Goal: Information Seeking & Learning: Learn about a topic

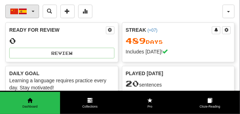
click at [33, 10] on button "中文 / Español" at bounding box center [22, 12] width 34 height 14
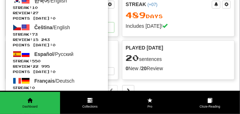
scroll to position [36, 0]
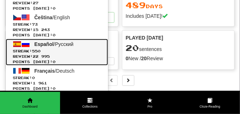
click at [43, 43] on span "Español" at bounding box center [44, 44] width 19 height 6
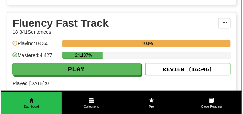
scroll to position [321, 0]
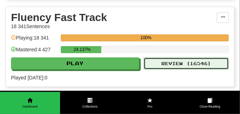
click at [160, 64] on button "Review ( 16546 )" at bounding box center [186, 63] width 85 height 12
select select "**"
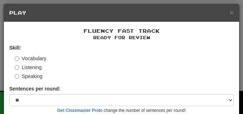
scroll to position [66, 0]
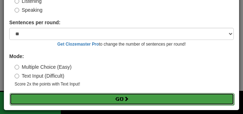
click at [137, 97] on button "Go" at bounding box center [122, 99] width 225 height 12
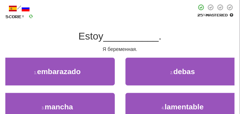
scroll to position [36, 0]
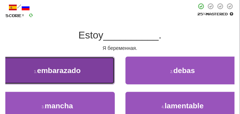
click at [57, 74] on span "embarazado" at bounding box center [59, 70] width 44 height 8
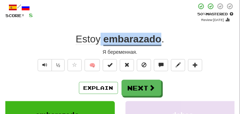
drag, startPoint x: 101, startPoint y: 30, endPoint x: 159, endPoint y: 39, distance: 58.1
click at [159, 39] on div "/ Score: 8 + 8 50 % Mastered Review: 2025-08-25 Estoy embarazado . Я беременная…" at bounding box center [120, 106] width 230 height 207
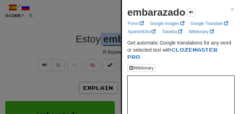
drag, startPoint x: 128, startPoint y: 13, endPoint x: 178, endPoint y: 15, distance: 50.3
click at [185, 18] on div "embarazado" at bounding box center [161, 12] width 68 height 14
copy strong "embarazado"
click at [87, 29] on div at bounding box center [120, 57] width 240 height 114
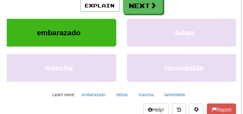
scroll to position [125, 0]
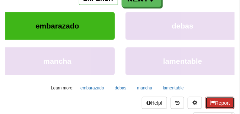
click at [219, 104] on button "Report" at bounding box center [220, 103] width 29 height 12
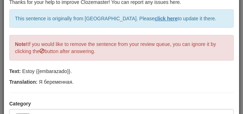
scroll to position [71, 0]
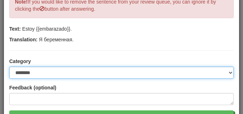
click at [229, 72] on select "**********" at bounding box center [121, 73] width 225 height 12
select select "*****"
click at [9, 67] on select "**********" at bounding box center [121, 73] width 225 height 12
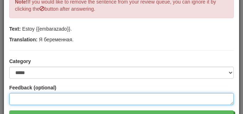
paste textarea "**********"
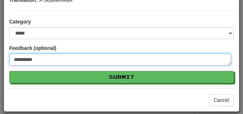
scroll to position [112, 0]
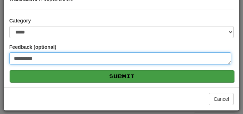
type textarea "**********"
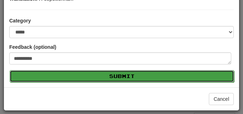
click at [100, 78] on button "Submit" at bounding box center [122, 76] width 225 height 12
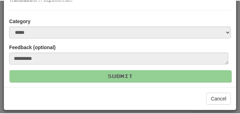
scroll to position [30, 0]
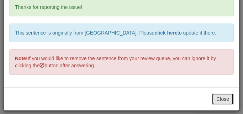
click at [213, 98] on button "Close" at bounding box center [223, 99] width 22 height 12
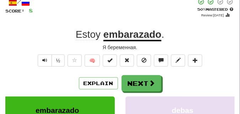
scroll to position [36, 0]
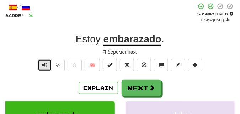
click at [45, 64] on span "Text-to-speech controls" at bounding box center [44, 64] width 5 height 5
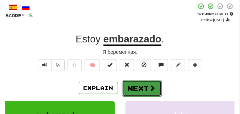
click at [136, 87] on button "Next" at bounding box center [142, 88] width 40 height 16
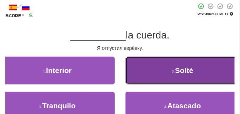
click at [160, 76] on button "2 . Solté" at bounding box center [183, 71] width 115 height 28
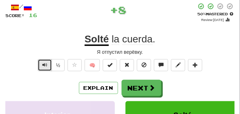
click at [42, 64] on span "Text-to-speech controls" at bounding box center [44, 64] width 5 height 5
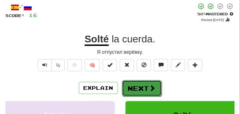
click at [157, 82] on button "Next" at bounding box center [142, 88] width 40 height 16
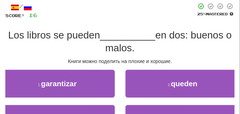
scroll to position [53, 0]
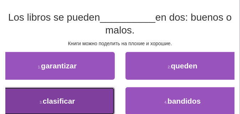
click at [78, 91] on button "3 . clasificar" at bounding box center [57, 101] width 115 height 28
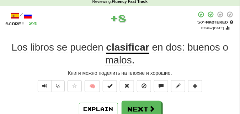
scroll to position [36, 0]
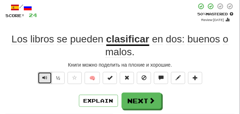
click at [45, 79] on span "Text-to-speech controls" at bounding box center [44, 77] width 5 height 5
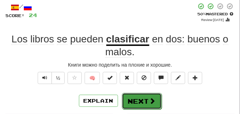
click at [147, 97] on button "Next" at bounding box center [142, 101] width 40 height 16
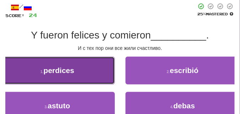
click at [61, 67] on span "perdices" at bounding box center [58, 70] width 31 height 8
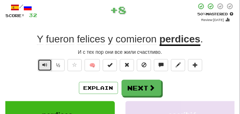
click at [44, 62] on span "Text-to-speech controls" at bounding box center [44, 64] width 5 height 5
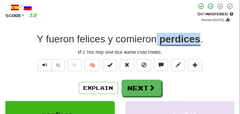
drag, startPoint x: 157, startPoint y: 36, endPoint x: 200, endPoint y: 41, distance: 44.2
click at [200, 41] on div "Y fueron felices y comieron perdices ." at bounding box center [120, 39] width 230 height 13
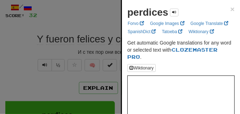
drag, startPoint x: 125, startPoint y: 12, endPoint x: 168, endPoint y: 15, distance: 43.5
copy strong "perdices"
click at [37, 47] on div at bounding box center [120, 57] width 240 height 114
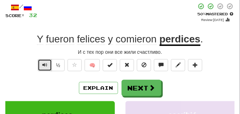
click at [42, 66] on button "Text-to-speech controls" at bounding box center [45, 65] width 14 height 12
click at [43, 63] on span "Text-to-speech controls" at bounding box center [44, 64] width 5 height 5
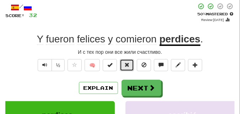
click at [124, 63] on button at bounding box center [127, 65] width 14 height 12
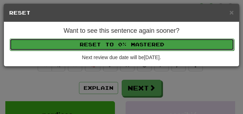
click at [123, 42] on button "Reset to 0% Mastered" at bounding box center [122, 44] width 225 height 12
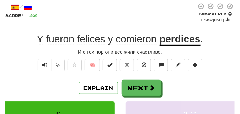
drag, startPoint x: 34, startPoint y: 66, endPoint x: 41, endPoint y: 63, distance: 6.9
click at [35, 65] on div "½ 🧠" at bounding box center [120, 67] width 230 height 16
click at [41, 63] on button "Text-to-speech controls" at bounding box center [45, 65] width 14 height 12
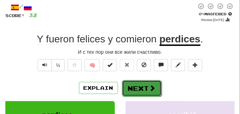
click at [135, 82] on button "Next" at bounding box center [142, 88] width 40 height 16
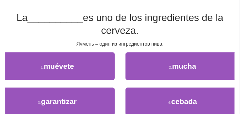
scroll to position [53, 0]
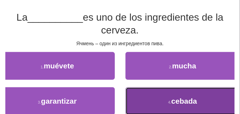
click at [173, 104] on span "cebada" at bounding box center [185, 101] width 26 height 8
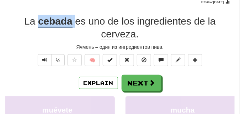
drag, startPoint x: 38, startPoint y: 21, endPoint x: 75, endPoint y: 25, distance: 37.2
click at [75, 25] on div "La cebada es uno de los ingredientes de la cerveza ." at bounding box center [120, 28] width 230 height 26
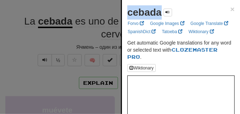
drag, startPoint x: 126, startPoint y: 15, endPoint x: 161, endPoint y: 19, distance: 35.1
copy strong "cebada"
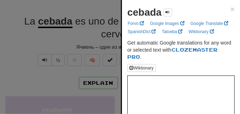
click at [85, 31] on div at bounding box center [120, 57] width 240 height 114
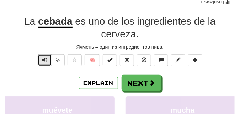
click at [41, 60] on button "Text-to-speech controls" at bounding box center [45, 60] width 14 height 12
click at [43, 63] on button "Text-to-speech controls" at bounding box center [45, 60] width 14 height 12
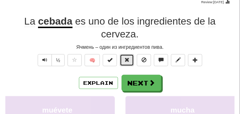
click at [126, 62] on span at bounding box center [127, 59] width 5 height 5
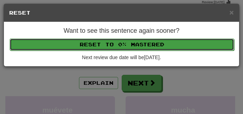
click at [129, 41] on button "Reset to 0% Mastered" at bounding box center [122, 44] width 225 height 12
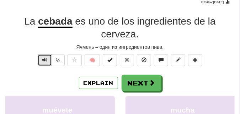
click at [49, 59] on button "Text-to-speech controls" at bounding box center [45, 60] width 14 height 12
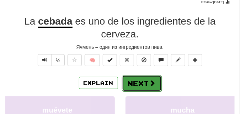
click at [140, 78] on button "Next" at bounding box center [142, 83] width 40 height 16
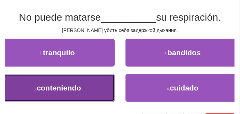
click at [57, 87] on span "conteniendo" at bounding box center [59, 88] width 45 height 8
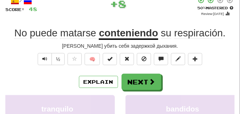
scroll to position [36, 0]
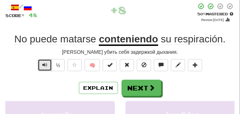
click at [45, 63] on span "Text-to-speech controls" at bounding box center [44, 64] width 5 height 5
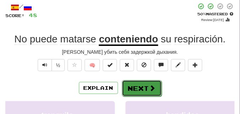
click at [142, 84] on button "Next" at bounding box center [142, 88] width 40 height 16
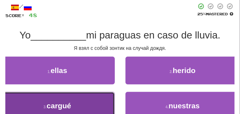
click at [69, 97] on button "3 . cargué" at bounding box center [57, 106] width 115 height 28
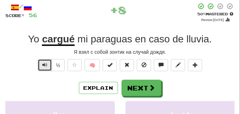
click at [48, 66] on button "Text-to-speech controls" at bounding box center [45, 65] width 14 height 12
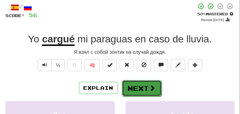
click at [137, 84] on button "Next" at bounding box center [142, 88] width 40 height 16
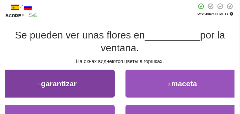
scroll to position [53, 0]
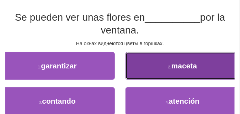
click at [172, 72] on button "2 . maceta" at bounding box center [183, 66] width 115 height 28
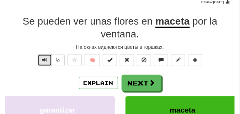
click at [42, 59] on span "Text-to-speech controls" at bounding box center [44, 59] width 5 height 5
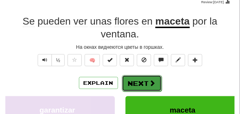
click at [146, 80] on button "Next" at bounding box center [142, 83] width 40 height 16
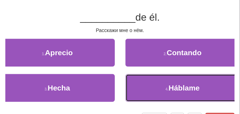
click at [146, 80] on button "4 . Háblame" at bounding box center [183, 88] width 115 height 28
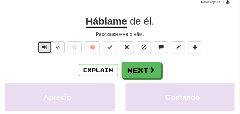
click at [48, 48] on button "Text-to-speech controls" at bounding box center [45, 47] width 14 height 12
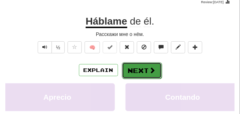
click at [145, 68] on button "Next" at bounding box center [142, 70] width 40 height 16
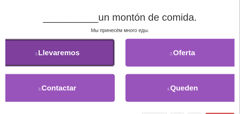
click at [59, 52] on span "Llevaremos" at bounding box center [59, 52] width 42 height 8
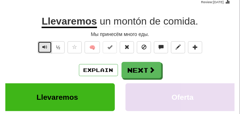
click at [46, 46] on span "Text-to-speech controls" at bounding box center [44, 47] width 5 height 5
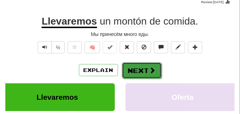
click at [150, 64] on button "Next" at bounding box center [142, 70] width 40 height 16
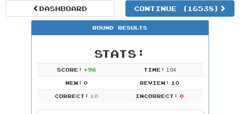
scroll to position [49, 0]
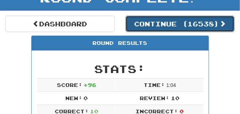
click at [167, 24] on button "Continue ( 16538 )" at bounding box center [181, 24] width 110 height 16
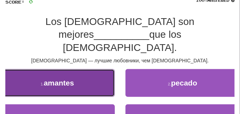
click at [82, 70] on button "1 . amantes" at bounding box center [57, 83] width 115 height 28
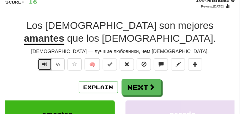
click at [42, 64] on button "Text-to-speech controls" at bounding box center [45, 64] width 14 height 12
click at [44, 63] on span "Text-to-speech controls" at bounding box center [44, 64] width 5 height 5
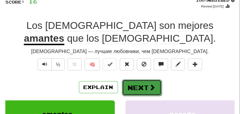
click at [142, 82] on button "Next" at bounding box center [142, 87] width 40 height 16
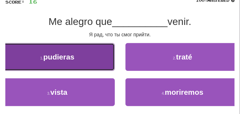
click at [82, 52] on button "1 . pudieras" at bounding box center [57, 57] width 115 height 28
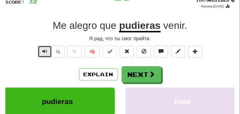
click at [45, 50] on span "Text-to-speech controls" at bounding box center [44, 51] width 5 height 5
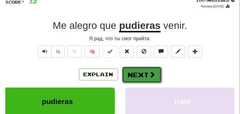
click at [130, 71] on button "Next" at bounding box center [142, 75] width 40 height 16
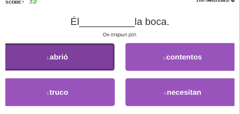
click at [83, 59] on button "1 . abrió" at bounding box center [57, 57] width 115 height 28
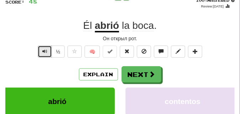
click at [43, 50] on span "Text-to-speech controls" at bounding box center [44, 51] width 5 height 5
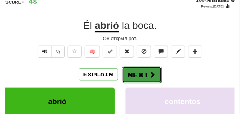
click at [139, 70] on button "Next" at bounding box center [142, 75] width 40 height 16
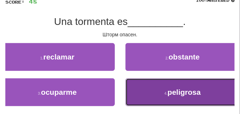
click at [137, 88] on button "4 . peligrosa" at bounding box center [183, 92] width 115 height 28
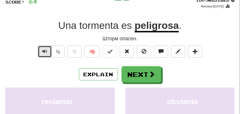
click at [49, 52] on button "Text-to-speech controls" at bounding box center [45, 52] width 14 height 12
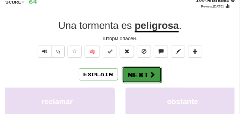
click at [129, 68] on button "Next" at bounding box center [142, 75] width 40 height 16
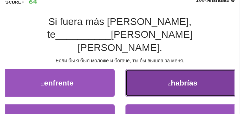
click at [144, 69] on button "2 . habrías" at bounding box center [183, 83] width 115 height 28
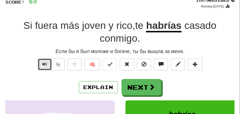
click at [46, 64] on span "Text-to-speech controls" at bounding box center [44, 64] width 5 height 5
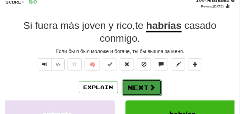
click at [141, 82] on button "Next" at bounding box center [142, 87] width 40 height 16
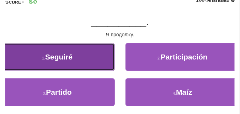
click at [79, 71] on button "1 . Seguiré" at bounding box center [57, 57] width 115 height 28
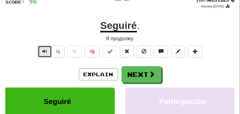
click at [48, 52] on button "Text-to-speech controls" at bounding box center [45, 52] width 14 height 12
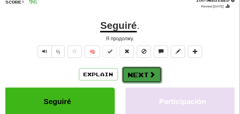
click at [136, 69] on button "Next" at bounding box center [142, 75] width 40 height 16
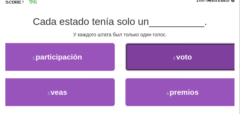
click at [172, 67] on button "2 . voto" at bounding box center [183, 57] width 115 height 28
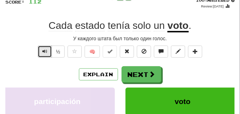
click at [41, 52] on button "Text-to-speech controls" at bounding box center [45, 52] width 14 height 12
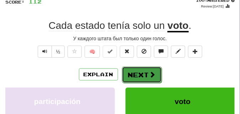
click at [141, 72] on button "Next" at bounding box center [142, 75] width 40 height 16
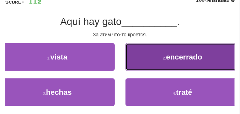
click at [151, 53] on button "2 . encerrado" at bounding box center [183, 57] width 115 height 28
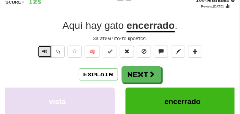
click at [48, 51] on button "Text-to-speech controls" at bounding box center [45, 52] width 14 height 12
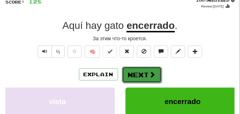
click at [138, 69] on button "Next" at bounding box center [142, 75] width 40 height 16
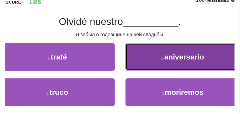
click at [142, 60] on button "2 . aniversario" at bounding box center [183, 57] width 115 height 28
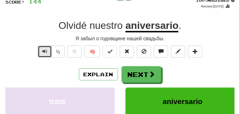
click at [46, 50] on span "Text-to-speech controls" at bounding box center [44, 51] width 5 height 5
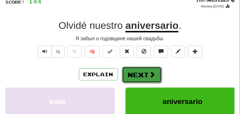
click at [144, 71] on button "Next" at bounding box center [142, 75] width 40 height 16
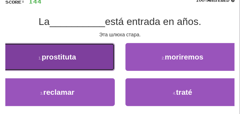
click at [79, 61] on button "1 . prostituta" at bounding box center [57, 57] width 115 height 28
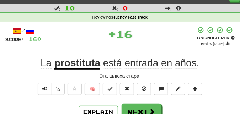
scroll to position [36, 0]
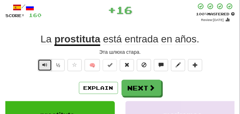
click at [42, 64] on button "Text-to-speech controls" at bounding box center [45, 65] width 14 height 12
click at [42, 63] on span "Text-to-speech controls" at bounding box center [44, 64] width 5 height 5
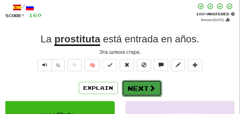
click at [152, 84] on button "Next" at bounding box center [142, 88] width 40 height 16
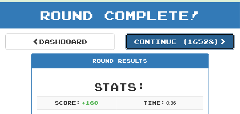
click at [160, 40] on button "Continue ( 16528 )" at bounding box center [181, 41] width 110 height 16
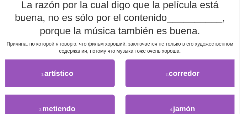
scroll to position [67, 0]
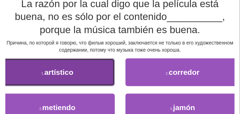
click at [76, 67] on button "1 . artístico" at bounding box center [57, 72] width 115 height 28
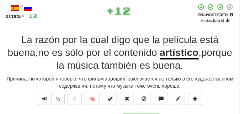
scroll to position [53, 0]
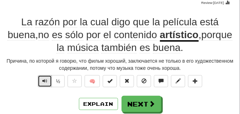
click at [47, 81] on span "Text-to-speech controls" at bounding box center [44, 80] width 5 height 5
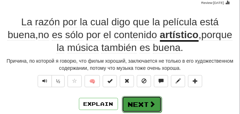
click at [148, 97] on button "Next" at bounding box center [142, 104] width 40 height 16
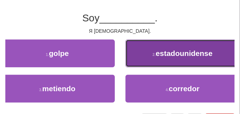
click at [164, 63] on button "2 . estadounidense" at bounding box center [183, 54] width 115 height 28
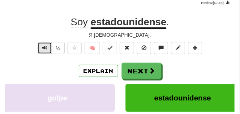
click at [45, 48] on span "Text-to-speech controls" at bounding box center [44, 47] width 5 height 5
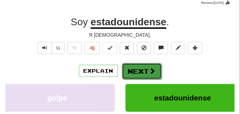
click at [145, 64] on button "Next" at bounding box center [142, 71] width 40 height 16
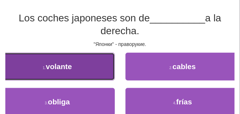
click at [73, 69] on button "1 . volante" at bounding box center [57, 67] width 115 height 28
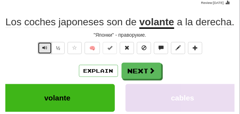
click at [46, 50] on span "Text-to-speech controls" at bounding box center [44, 47] width 5 height 5
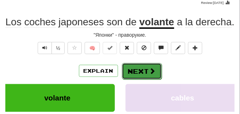
click at [133, 67] on button "Next" at bounding box center [142, 71] width 40 height 16
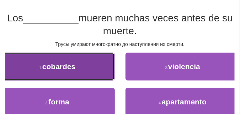
click at [80, 66] on button "1 . cobardes" at bounding box center [57, 67] width 115 height 28
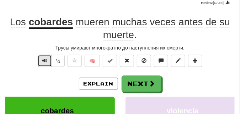
click at [48, 57] on button "Text-to-speech controls" at bounding box center [45, 61] width 14 height 12
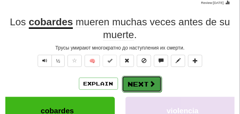
click at [151, 78] on button "Next" at bounding box center [142, 84] width 40 height 16
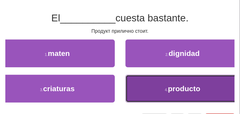
click at [142, 82] on button "4 . producto" at bounding box center [183, 89] width 115 height 28
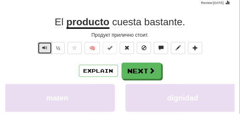
click at [49, 46] on button "Text-to-speech controls" at bounding box center [45, 48] width 14 height 12
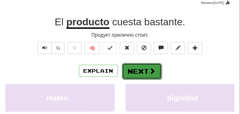
click at [140, 67] on button "Next" at bounding box center [142, 71] width 40 height 16
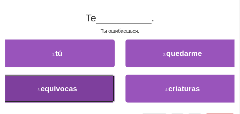
click at [86, 78] on button "3 . equivocas" at bounding box center [57, 89] width 115 height 28
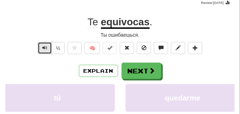
click at [44, 45] on span "Text-to-speech controls" at bounding box center [44, 47] width 5 height 5
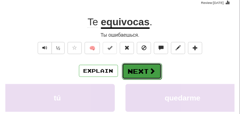
click at [131, 65] on button "Next" at bounding box center [142, 71] width 40 height 16
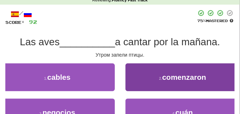
scroll to position [35, 0]
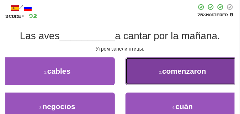
click at [148, 66] on button "2 . comenzaron" at bounding box center [183, 71] width 115 height 28
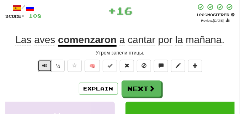
click at [45, 64] on span "Text-to-speech controls" at bounding box center [44, 65] width 5 height 5
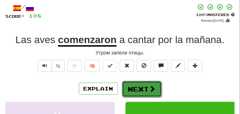
click at [140, 83] on button "Next" at bounding box center [142, 89] width 40 height 16
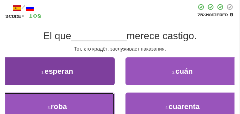
click at [89, 107] on button "3 . roba" at bounding box center [57, 107] width 115 height 28
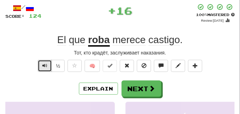
click at [44, 62] on button "Text-to-speech controls" at bounding box center [45, 66] width 14 height 12
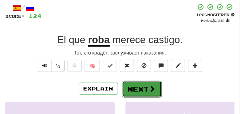
click at [135, 82] on button "Next" at bounding box center [142, 89] width 40 height 16
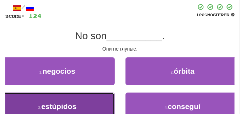
drag, startPoint x: 75, startPoint y: 99, endPoint x: 74, endPoint y: 94, distance: 4.3
click at [74, 94] on button "3 . estúpidos" at bounding box center [57, 107] width 115 height 28
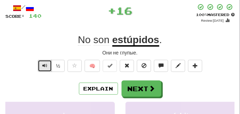
click at [43, 66] on span "Text-to-speech controls" at bounding box center [44, 65] width 5 height 5
click at [43, 65] on span "Text-to-speech controls" at bounding box center [44, 65] width 5 height 5
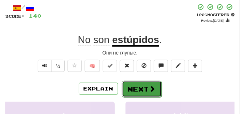
click at [143, 83] on button "Next" at bounding box center [142, 89] width 40 height 16
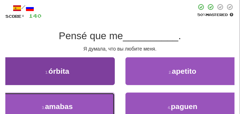
click at [54, 103] on span "amabas" at bounding box center [59, 106] width 28 height 8
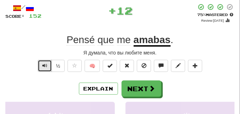
click at [44, 64] on span "Text-to-speech controls" at bounding box center [44, 65] width 5 height 5
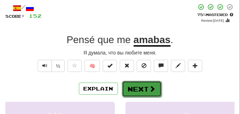
click at [141, 85] on button "Next" at bounding box center [142, 89] width 40 height 16
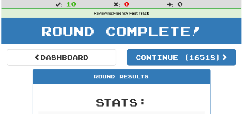
scroll to position [13, 0]
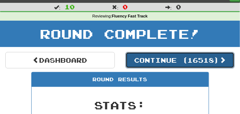
click at [154, 66] on button "Continue ( 16518 )" at bounding box center [181, 60] width 110 height 16
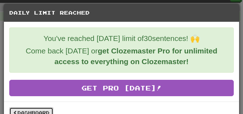
click at [31, 108] on link "Dashboard" at bounding box center [31, 112] width 44 height 11
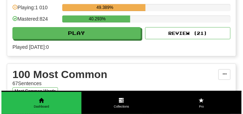
scroll to position [837, 0]
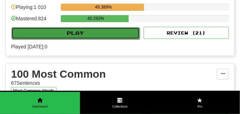
click at [116, 37] on button "Play" at bounding box center [75, 33] width 129 height 12
select select "**"
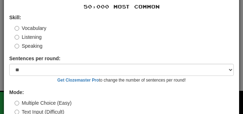
scroll to position [60, 0]
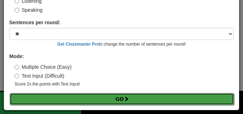
click at [97, 99] on button "Go" at bounding box center [122, 99] width 225 height 12
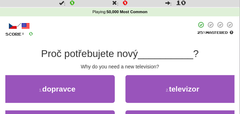
scroll to position [36, 0]
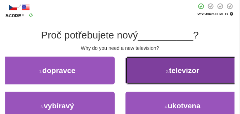
click at [151, 66] on button "2 . televizor" at bounding box center [183, 71] width 115 height 28
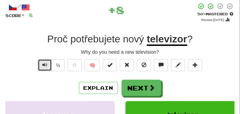
click at [42, 66] on span "Text-to-speech controls" at bounding box center [44, 64] width 5 height 5
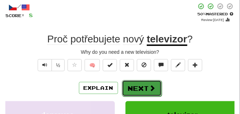
click at [132, 83] on button "Next" at bounding box center [142, 88] width 40 height 16
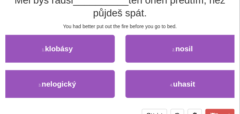
scroll to position [71, 0]
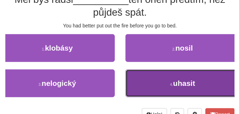
click at [161, 81] on button "4 . uhasit" at bounding box center [183, 83] width 115 height 28
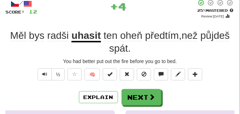
scroll to position [39, 0]
click at [45, 75] on span "Text-to-speech controls" at bounding box center [44, 74] width 5 height 5
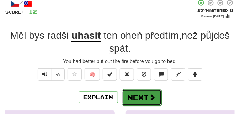
click at [133, 93] on button "Next" at bounding box center [142, 97] width 40 height 16
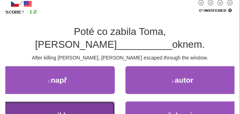
click at [97, 101] on button "3 . unikla" at bounding box center [57, 115] width 115 height 28
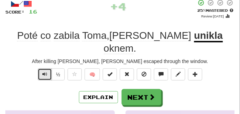
click at [43, 72] on span "Text-to-speech controls" at bounding box center [44, 74] width 5 height 5
click at [44, 72] on span "Text-to-speech controls" at bounding box center [44, 74] width 5 height 5
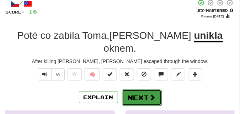
click at [143, 89] on button "Next" at bounding box center [142, 97] width 40 height 16
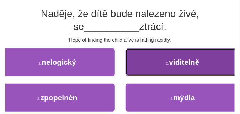
click at [156, 67] on button "2 . viditelně" at bounding box center [183, 62] width 115 height 28
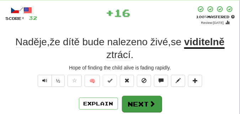
scroll to position [25, 0]
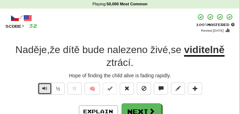
click at [48, 90] on button "Text-to-speech controls" at bounding box center [45, 89] width 14 height 12
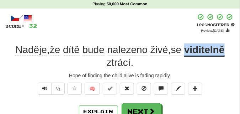
drag, startPoint x: 188, startPoint y: 49, endPoint x: 230, endPoint y: 51, distance: 41.7
click at [230, 51] on div "Naděje , že dítě bude nalezeno živé , se viditelně ztrácí ." at bounding box center [120, 56] width 230 height 26
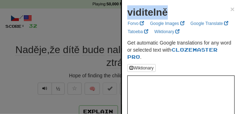
drag, startPoint x: 126, startPoint y: 11, endPoint x: 166, endPoint y: 15, distance: 40.0
copy strong "viditelně"
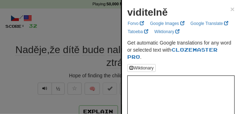
click at [103, 25] on div at bounding box center [120, 57] width 240 height 114
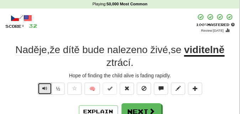
click at [48, 86] on button "Text-to-speech controls" at bounding box center [45, 89] width 14 height 12
click at [45, 92] on button "Text-to-speech controls" at bounding box center [45, 89] width 14 height 12
click at [45, 91] on span "Text-to-speech controls" at bounding box center [44, 88] width 5 height 5
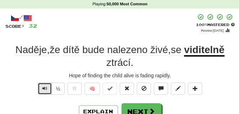
scroll to position [43, 0]
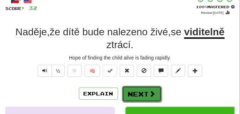
click at [134, 89] on button "Next" at bounding box center [142, 94] width 40 height 16
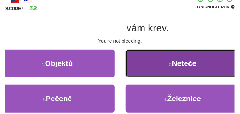
click at [153, 68] on button "2 . Neteče" at bounding box center [183, 63] width 115 height 28
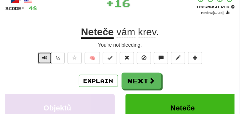
click at [47, 56] on button "Text-to-speech controls" at bounding box center [45, 58] width 14 height 12
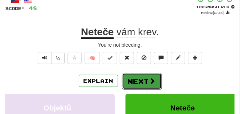
click at [140, 75] on button "Next" at bounding box center [142, 81] width 40 height 16
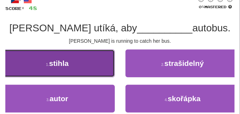
click at [57, 65] on span "stihla" at bounding box center [59, 63] width 20 height 8
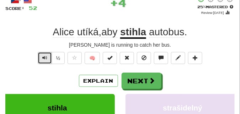
click at [45, 57] on span "Text-to-speech controls" at bounding box center [44, 57] width 5 height 5
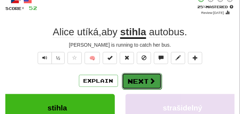
click at [135, 75] on button "Next" at bounding box center [142, 81] width 40 height 16
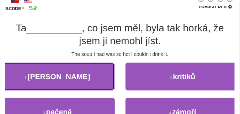
click at [75, 63] on button "1 . polívka" at bounding box center [57, 77] width 115 height 28
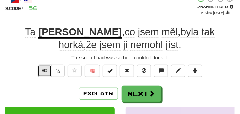
click at [44, 69] on span "Text-to-speech controls" at bounding box center [44, 70] width 5 height 5
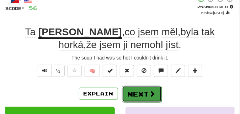
click at [135, 87] on button "Next" at bounding box center [142, 94] width 40 height 16
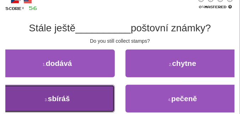
click at [62, 97] on span "sbíráš" at bounding box center [59, 98] width 22 height 8
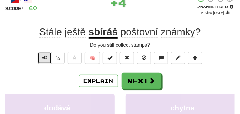
click at [45, 56] on span "Text-to-speech controls" at bounding box center [44, 57] width 5 height 5
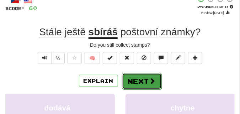
click at [135, 77] on button "Next" at bounding box center [142, 81] width 40 height 16
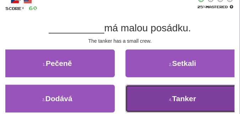
click at [156, 95] on button "4 . Tanker" at bounding box center [183, 99] width 115 height 28
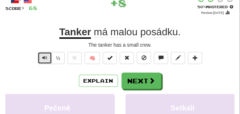
click at [47, 56] on button "Text-to-speech controls" at bounding box center [45, 58] width 14 height 12
click at [45, 57] on span "Text-to-speech controls" at bounding box center [44, 57] width 5 height 5
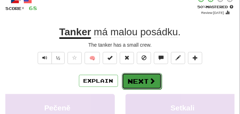
click at [138, 81] on button "Next" at bounding box center [142, 81] width 40 height 16
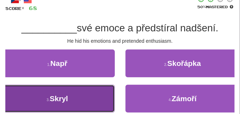
click at [43, 91] on button "3 . Skryl" at bounding box center [57, 99] width 115 height 28
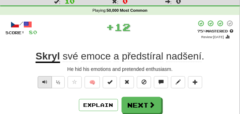
scroll to position [25, 0]
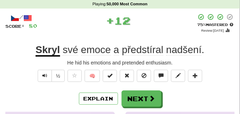
click at [42, 82] on div "½" at bounding box center [50, 78] width 29 height 16
click at [42, 79] on button "Text-to-speech controls" at bounding box center [45, 76] width 14 height 12
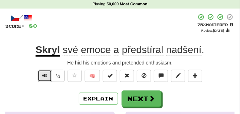
click at [42, 78] on span "Text-to-speech controls" at bounding box center [44, 75] width 5 height 5
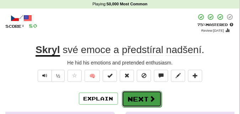
click at [146, 96] on button "Next" at bounding box center [142, 99] width 40 height 16
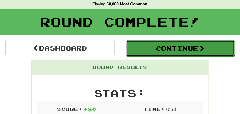
click at [155, 48] on button "Continue" at bounding box center [181, 48] width 110 height 16
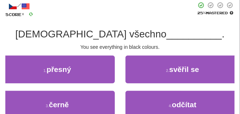
scroll to position [43, 0]
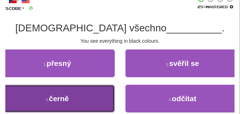
click at [57, 93] on button "3 . černě" at bounding box center [57, 99] width 115 height 28
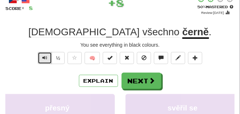
click at [43, 57] on span "Text-to-speech controls" at bounding box center [44, 57] width 5 height 5
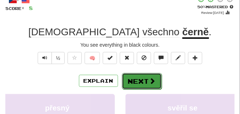
click at [150, 82] on span at bounding box center [153, 81] width 6 height 6
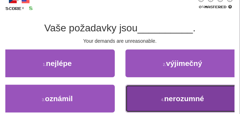
click at [160, 98] on button "4 . nerozumné" at bounding box center [183, 99] width 115 height 28
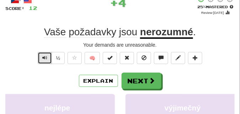
click at [45, 59] on span "Text-to-speech controls" at bounding box center [44, 57] width 5 height 5
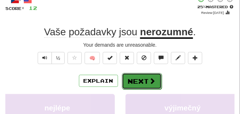
click at [129, 76] on button "Next" at bounding box center [142, 81] width 40 height 16
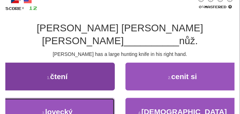
click at [97, 98] on button "3 . lovecký" at bounding box center [57, 112] width 115 height 28
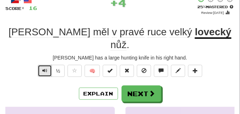
click at [45, 68] on span "Text-to-speech controls" at bounding box center [44, 70] width 5 height 5
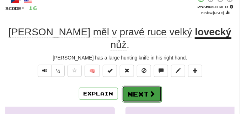
click at [137, 86] on button "Next" at bounding box center [142, 94] width 40 height 16
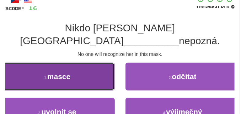
click at [94, 67] on button "1 . masce" at bounding box center [57, 77] width 115 height 28
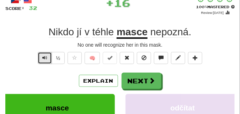
click at [45, 59] on span "Text-to-speech controls" at bounding box center [44, 57] width 5 height 5
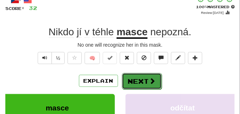
click at [139, 76] on button "Next" at bounding box center [142, 81] width 40 height 16
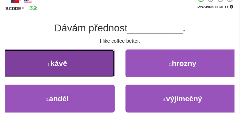
click at [85, 51] on button "1 . kávě" at bounding box center [57, 63] width 115 height 28
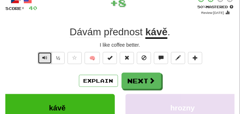
click at [47, 57] on button "Text-to-speech controls" at bounding box center [45, 58] width 14 height 12
click at [47, 56] on button "Text-to-speech controls" at bounding box center [45, 58] width 14 height 12
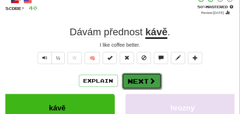
click at [132, 75] on button "Next" at bounding box center [142, 81] width 40 height 16
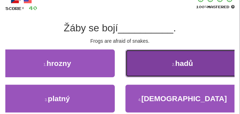
click at [139, 61] on button "2 . hadů" at bounding box center [183, 63] width 115 height 28
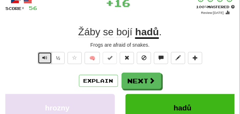
click at [44, 56] on span "Text-to-speech controls" at bounding box center [44, 57] width 5 height 5
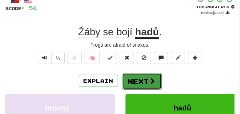
click at [150, 78] on span at bounding box center [153, 81] width 6 height 6
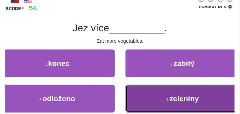
click at [146, 98] on button "4 . zeleniny" at bounding box center [183, 99] width 115 height 28
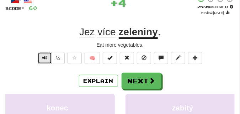
click at [43, 58] on span "Text-to-speech controls" at bounding box center [44, 57] width 5 height 5
click at [43, 57] on span "Text-to-speech controls" at bounding box center [44, 57] width 5 height 5
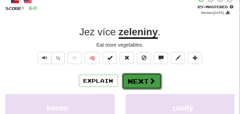
click at [144, 75] on button "Next" at bounding box center [142, 81] width 40 height 16
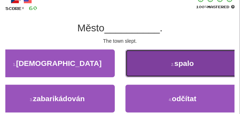
click at [173, 72] on button "2 . spalo" at bounding box center [183, 63] width 115 height 28
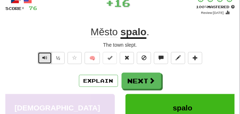
click at [42, 57] on span "Text-to-speech controls" at bounding box center [44, 57] width 5 height 5
click at [42, 56] on span "Text-to-speech controls" at bounding box center [44, 57] width 5 height 5
click at [43, 56] on span "Text-to-speech controls" at bounding box center [44, 57] width 5 height 5
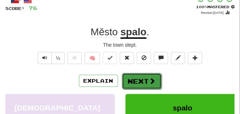
click at [140, 75] on button "Next" at bounding box center [142, 81] width 40 height 16
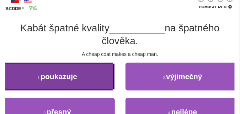
click at [92, 74] on button "1 . poukazuje" at bounding box center [57, 77] width 115 height 28
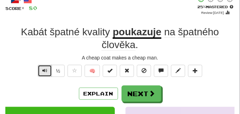
click at [44, 69] on span "Text-to-speech controls" at bounding box center [44, 70] width 5 height 5
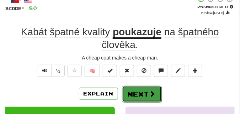
click at [141, 87] on button "Next" at bounding box center [142, 94] width 40 height 16
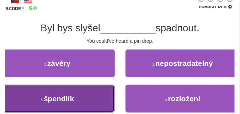
click at [85, 99] on button "3 . špendlík" at bounding box center [57, 99] width 115 height 28
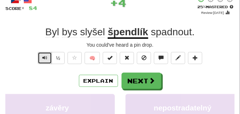
click at [46, 57] on span "Text-to-speech controls" at bounding box center [44, 57] width 5 height 5
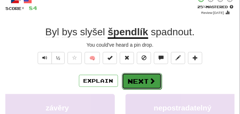
click at [137, 75] on button "Next" at bounding box center [142, 81] width 40 height 16
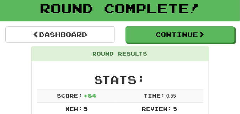
scroll to position [38, 0]
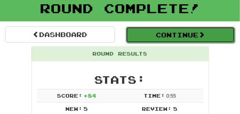
click at [166, 38] on button "Continue" at bounding box center [181, 35] width 110 height 16
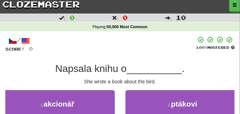
scroll to position [0, 0]
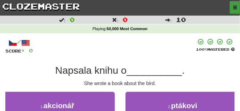
click at [233, 7] on button "button" at bounding box center [235, 7] width 11 height 13
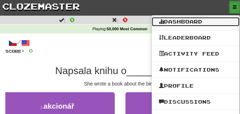
click at [208, 20] on link "Dashboard" at bounding box center [196, 21] width 88 height 9
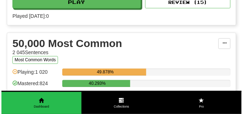
scroll to position [801, 0]
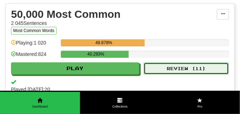
click at [169, 72] on button "Review ( 11 )" at bounding box center [186, 68] width 85 height 12
select select "**"
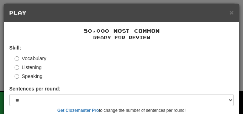
scroll to position [66, 0]
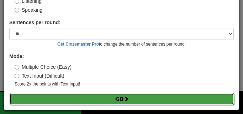
click at [100, 99] on button "Go" at bounding box center [122, 99] width 225 height 12
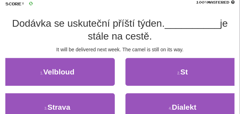
scroll to position [53, 0]
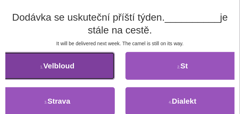
click at [84, 68] on button "1 . Velbloud" at bounding box center [57, 66] width 115 height 28
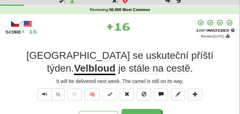
scroll to position [18, 0]
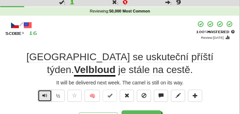
click at [45, 96] on span "Text-to-speech controls" at bounding box center [44, 95] width 5 height 5
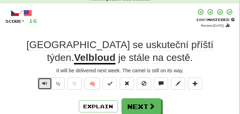
scroll to position [36, 0]
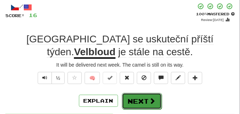
click at [137, 96] on button "Next" at bounding box center [142, 101] width 40 height 16
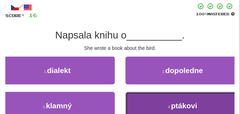
click at [141, 100] on button "4 . ptákovi" at bounding box center [183, 106] width 115 height 28
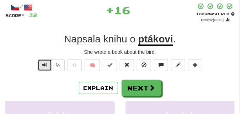
click at [45, 65] on span "Text-to-speech controls" at bounding box center [44, 64] width 5 height 5
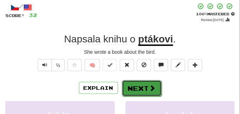
click at [130, 82] on button "Next" at bounding box center [142, 88] width 40 height 16
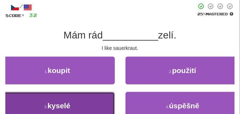
click at [80, 100] on button "3 . kyselé" at bounding box center [57, 106] width 115 height 28
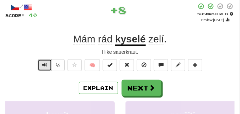
click at [42, 62] on span "Text-to-speech controls" at bounding box center [44, 64] width 5 height 5
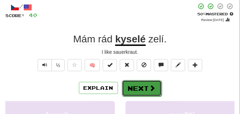
click at [132, 83] on button "Next" at bounding box center [142, 88] width 40 height 16
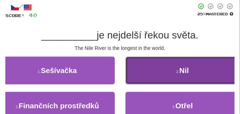
click at [157, 71] on button "2 . Nil" at bounding box center [183, 71] width 115 height 28
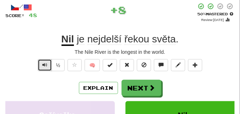
click at [46, 61] on button "Text-to-speech controls" at bounding box center [45, 65] width 14 height 12
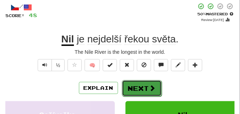
click at [137, 83] on button "Next" at bounding box center [142, 88] width 40 height 16
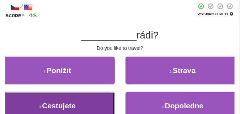
click at [67, 98] on button "3 . Cestujete" at bounding box center [57, 106] width 115 height 28
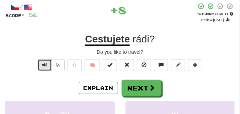
click at [46, 65] on span "Text-to-speech controls" at bounding box center [44, 64] width 5 height 5
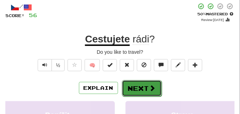
click at [131, 83] on button "Next" at bounding box center [142, 88] width 40 height 16
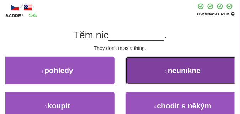
click at [149, 68] on button "2 . neunikne" at bounding box center [183, 71] width 115 height 28
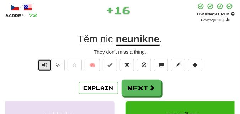
click at [43, 63] on span "Text-to-speech controls" at bounding box center [44, 64] width 5 height 5
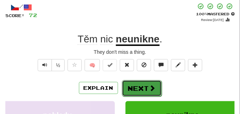
click at [152, 84] on button "Next" at bounding box center [142, 88] width 40 height 16
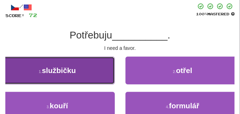
click at [89, 70] on button "1 . službičku" at bounding box center [57, 71] width 115 height 28
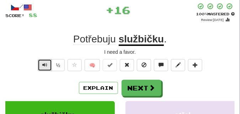
click at [45, 64] on span "Text-to-speech controls" at bounding box center [44, 64] width 5 height 5
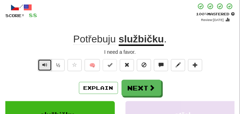
click at [45, 64] on span "Text-to-speech controls" at bounding box center [44, 64] width 5 height 5
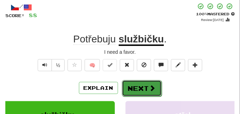
click at [145, 85] on button "Next" at bounding box center [142, 88] width 40 height 16
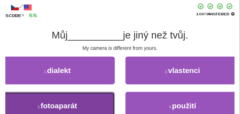
click at [82, 99] on button "3 . fotoaparát" at bounding box center [57, 106] width 115 height 28
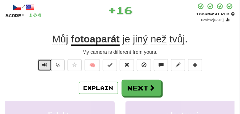
click at [47, 64] on span "Text-to-speech controls" at bounding box center [44, 64] width 5 height 5
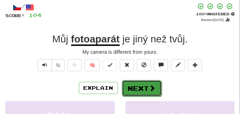
click at [141, 83] on button "Next" at bounding box center [142, 88] width 40 height 16
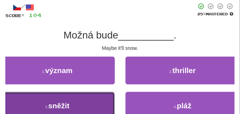
click at [66, 97] on button "3 . sněžit" at bounding box center [57, 106] width 115 height 28
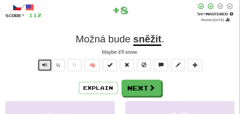
click at [46, 66] on span "Text-to-speech controls" at bounding box center [44, 64] width 5 height 5
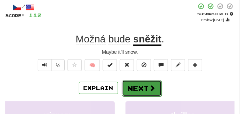
click at [141, 83] on button "Next" at bounding box center [142, 88] width 40 height 16
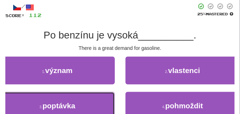
click at [61, 104] on span "poptávka" at bounding box center [59, 105] width 33 height 8
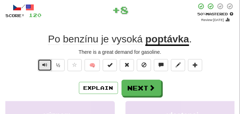
click at [46, 65] on span "Text-to-speech controls" at bounding box center [44, 64] width 5 height 5
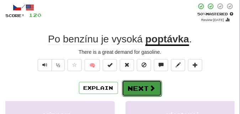
click at [148, 85] on button "Next" at bounding box center [142, 88] width 40 height 16
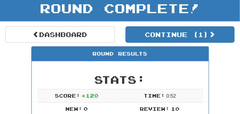
scroll to position [31, 0]
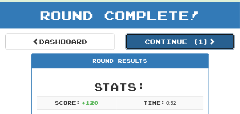
click at [166, 47] on button "Continue ( 1 )" at bounding box center [181, 41] width 110 height 16
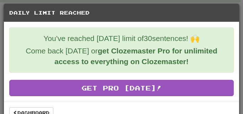
scroll to position [13, 0]
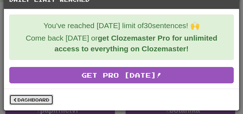
click at [37, 99] on link "Dashboard" at bounding box center [31, 99] width 44 height 11
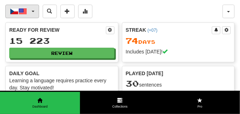
click at [32, 11] on span "button" at bounding box center [33, 11] width 3 height 1
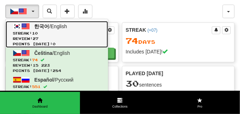
click at [34, 30] on link "한국어 / English Streak: 10 Review: 27 Points today: 0" at bounding box center [57, 34] width 103 height 27
